Goal: Find specific page/section: Find specific page/section

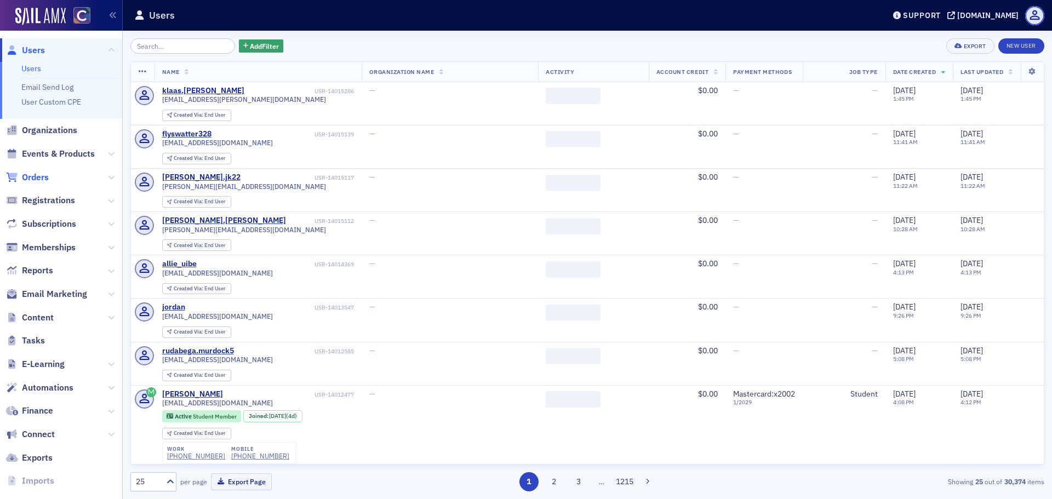
click at [37, 177] on span "Orders" at bounding box center [35, 178] width 27 height 12
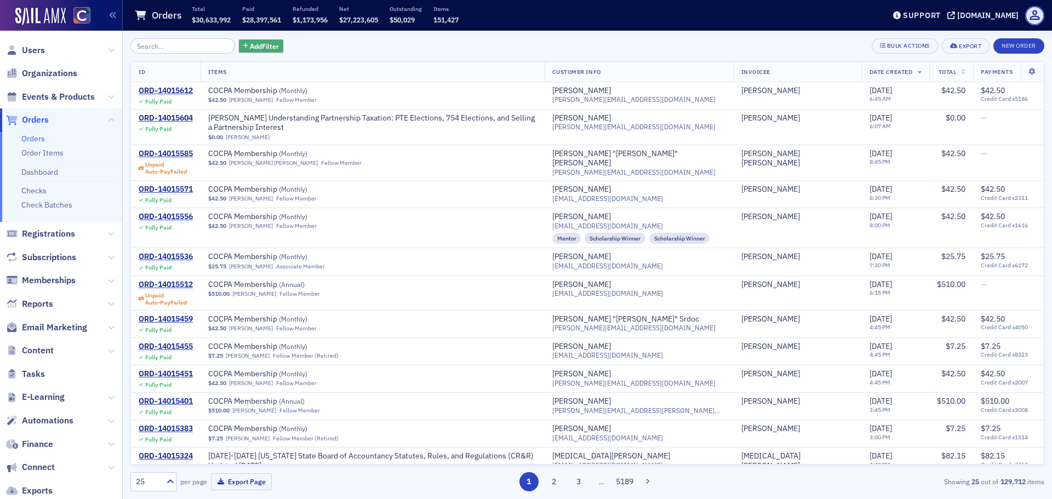
click at [275, 43] on div "Add Filter Bulk Actions Export New Order" at bounding box center [587, 45] width 914 height 15
click at [264, 45] on span "Add Filter" at bounding box center [264, 46] width 29 height 10
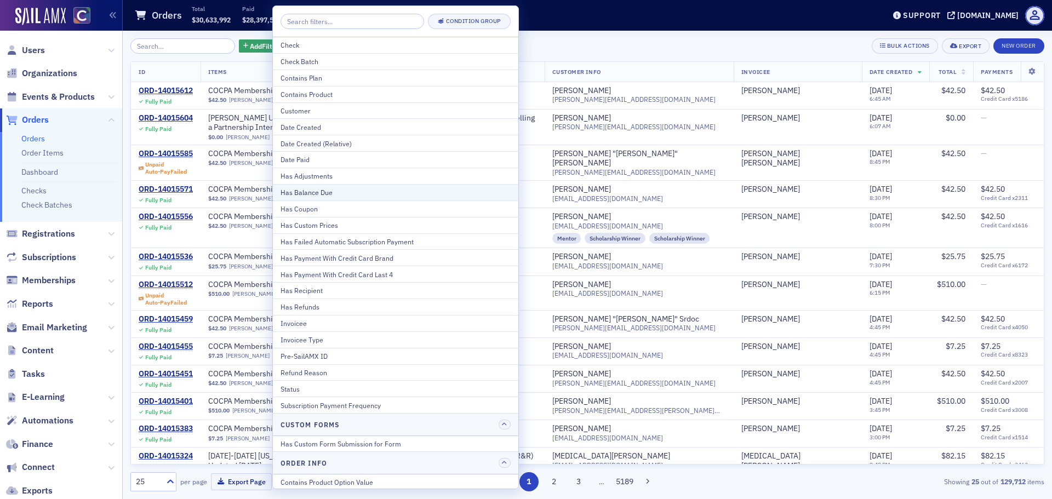
click at [305, 196] on div "Has Balance Due" at bounding box center [396, 192] width 230 height 10
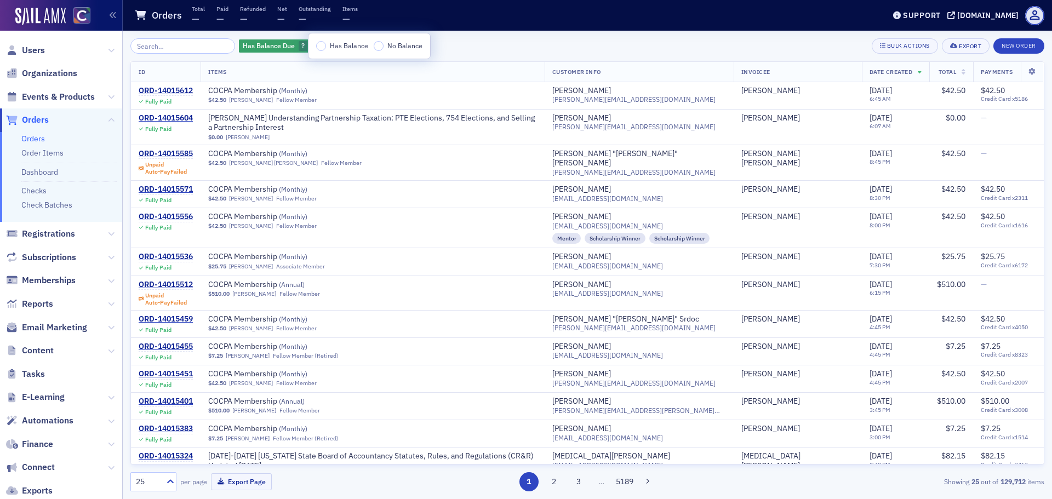
click at [328, 47] on label "Has Balance" at bounding box center [342, 46] width 52 height 10
click at [326, 47] on input "Has Balance" at bounding box center [321, 46] width 10 height 10
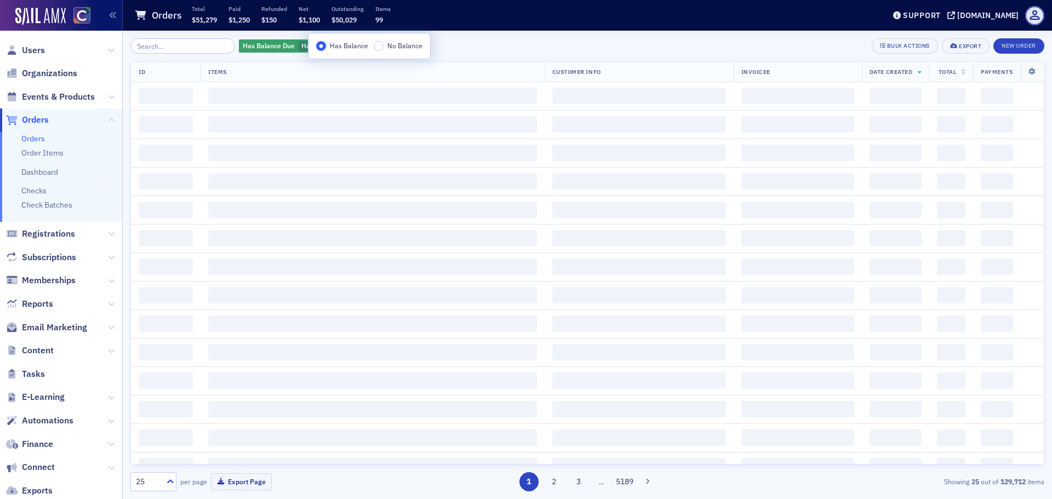
click at [497, 41] on div "Has Balance Due Has Balance Add Filter Bulk Actions Export New Order" at bounding box center [587, 45] width 914 height 15
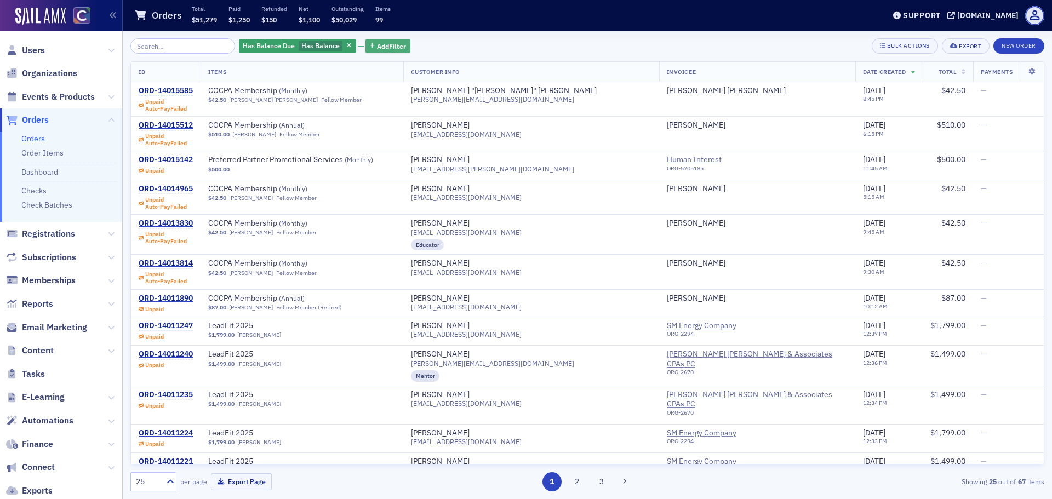
click at [366, 45] on button "Add Filter" at bounding box center [388, 46] width 45 height 14
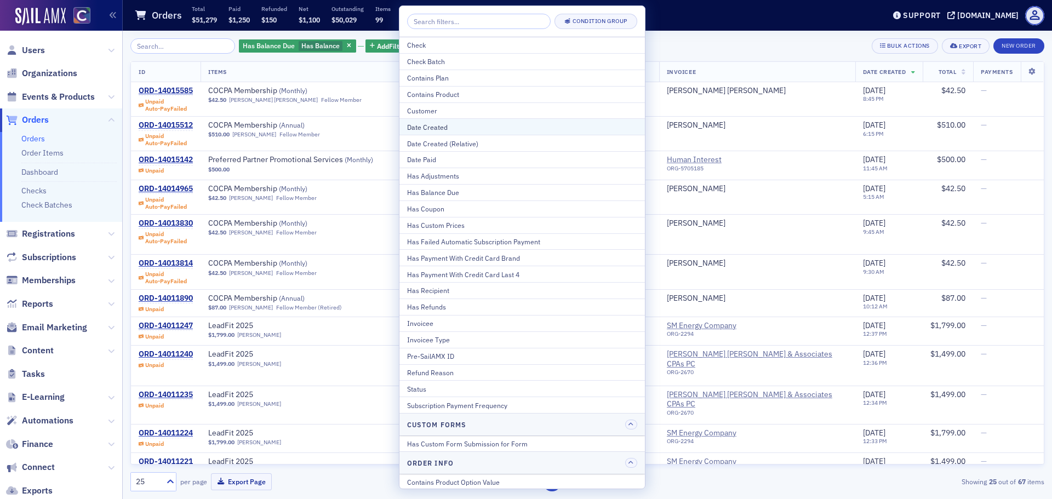
click at [443, 129] on div "Date Created" at bounding box center [522, 127] width 230 height 10
select select "8"
select select "2025"
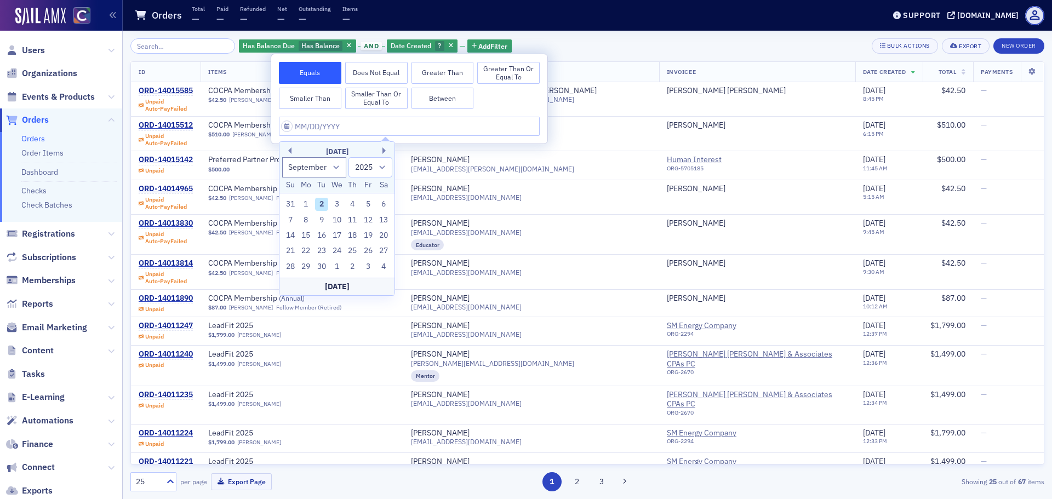
click at [311, 102] on button "Smaller Than" at bounding box center [310, 99] width 62 height 22
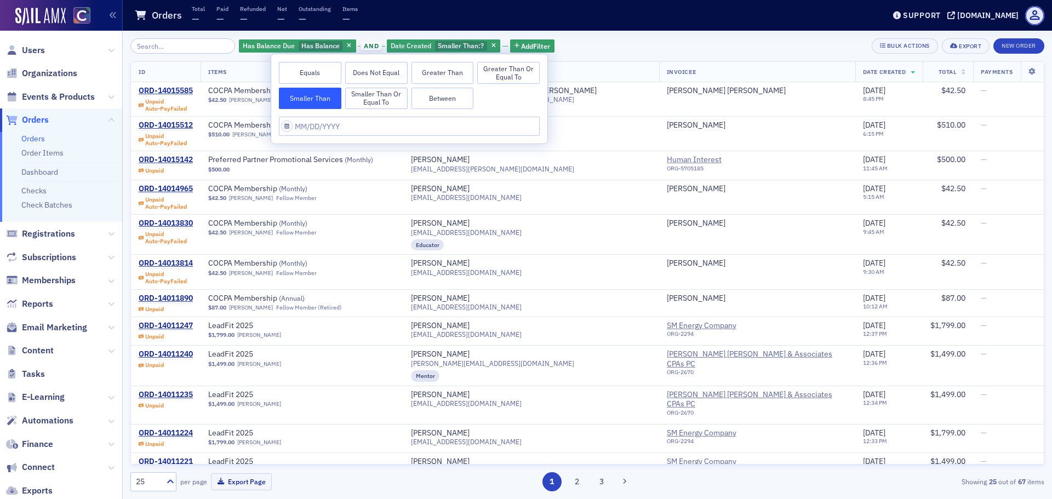
click at [639, 49] on div "Has Balance Due Has Balance and Date Created Smaller Than : ? Add Filter Bulk A…" at bounding box center [587, 45] width 914 height 15
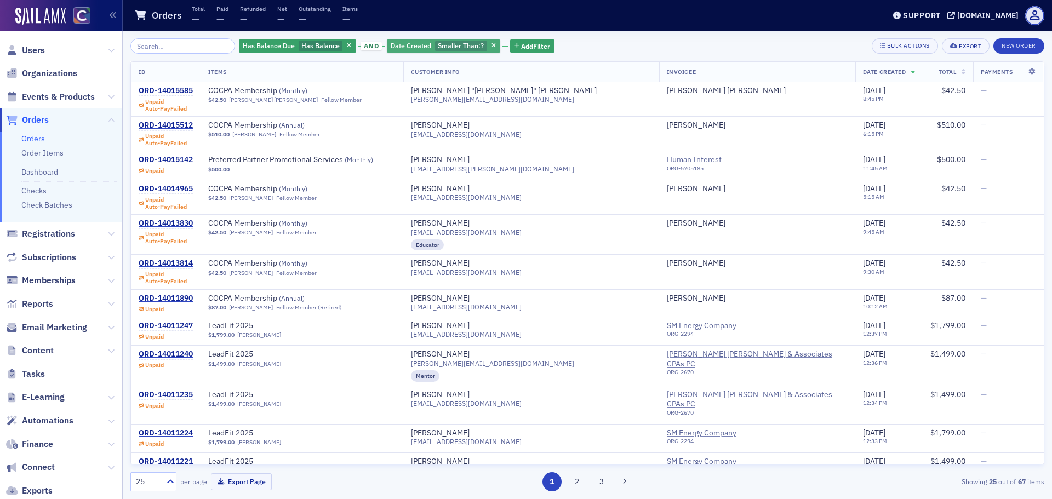
click at [481, 50] on span "?" at bounding box center [482, 45] width 3 height 9
select select "8"
select select "2025"
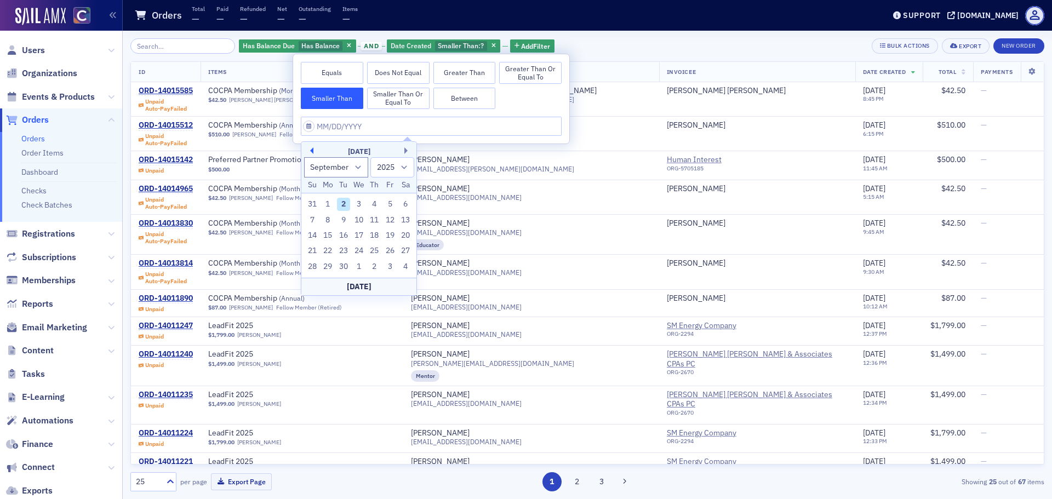
click at [311, 152] on button "Previous Month" at bounding box center [310, 150] width 7 height 7
click at [407, 152] on button "Next Month" at bounding box center [407, 150] width 7 height 7
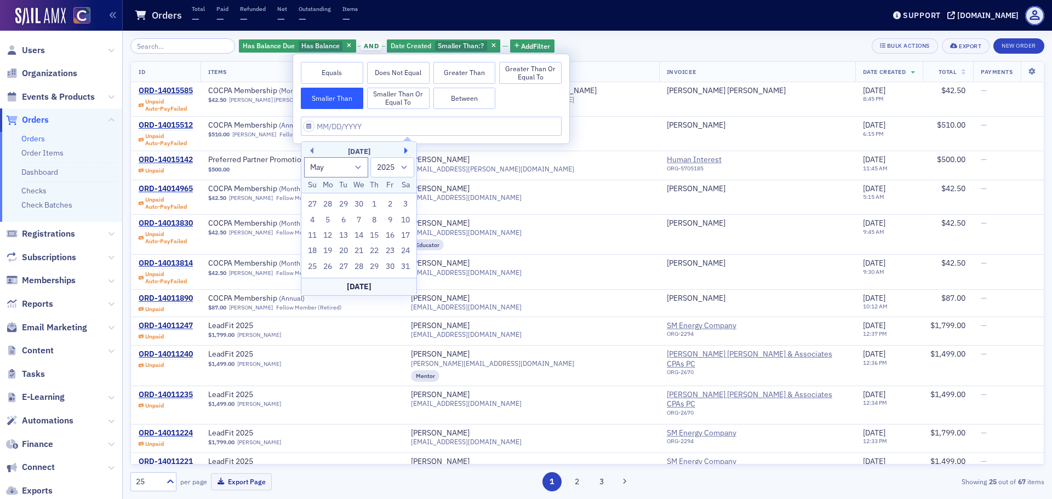
select select "5"
click at [357, 208] on div "4" at bounding box center [358, 204] width 13 height 13
type input "[DATE]"
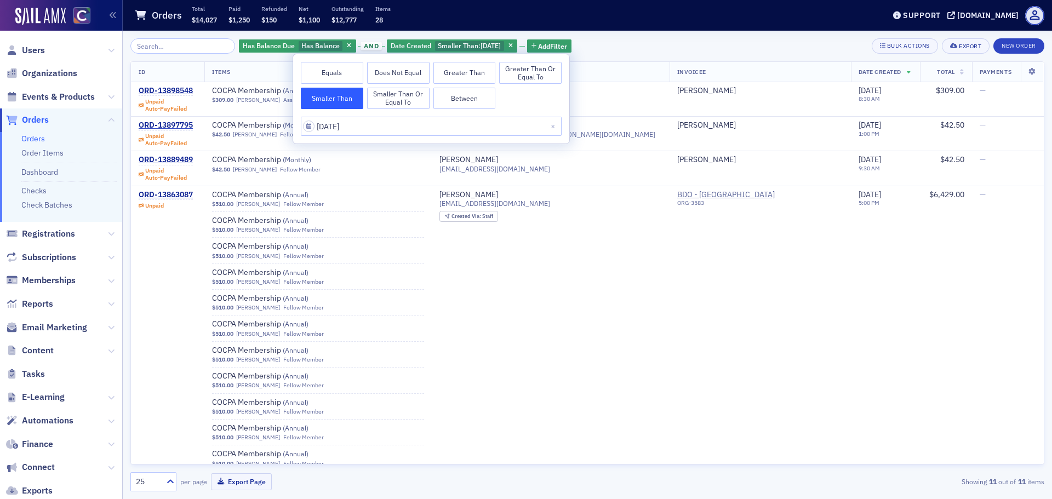
click at [686, 49] on div "Has Balance Due Has Balance and Date Created Smaller Than : [DATE] Add Filter B…" at bounding box center [587, 45] width 914 height 15
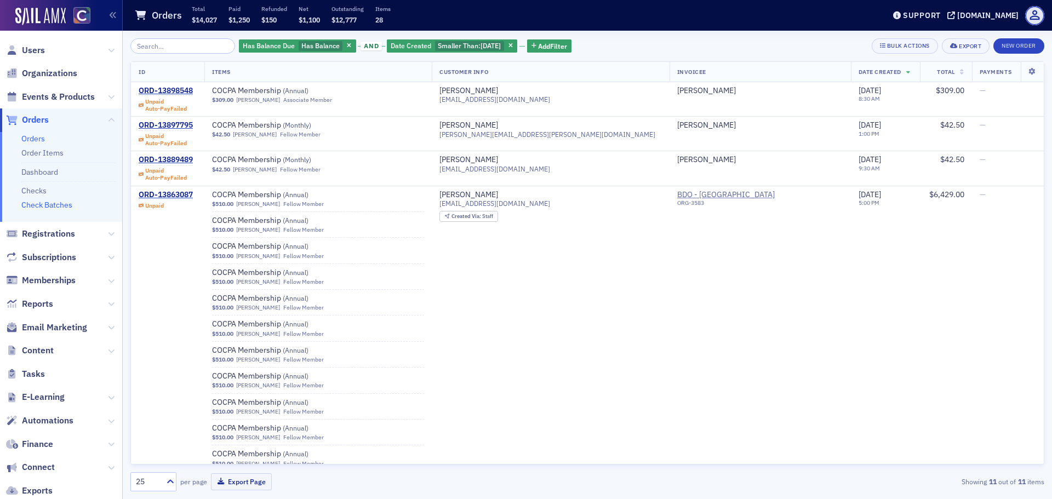
click at [53, 208] on link "Check Batches" at bounding box center [46, 205] width 51 height 10
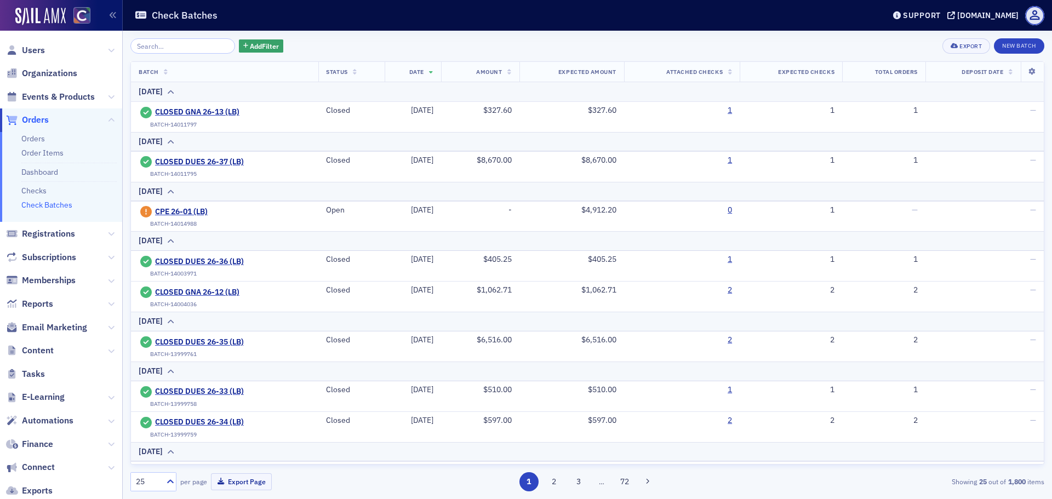
click at [64, 447] on span "Finance" at bounding box center [61, 444] width 122 height 24
click at [41, 450] on span "Finance" at bounding box center [61, 444] width 122 height 24
click at [38, 443] on span "Finance" at bounding box center [37, 444] width 31 height 12
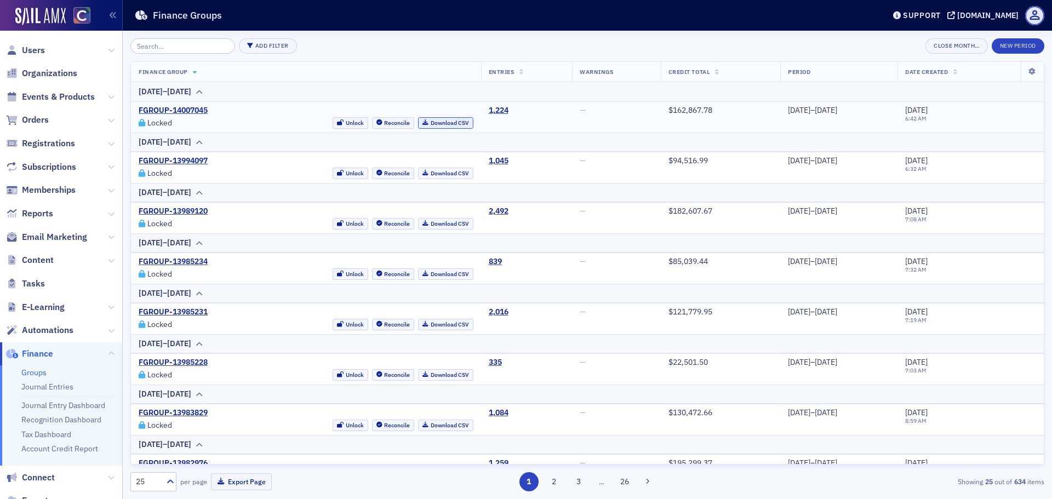
click at [418, 124] on link "Download CSV" at bounding box center [445, 123] width 55 height 12
